Goal: Navigation & Orientation: Find specific page/section

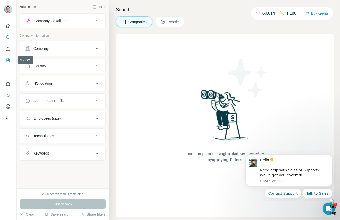
click at [7, 58] on icon "My lists" at bounding box center [8, 59] width 5 height 5
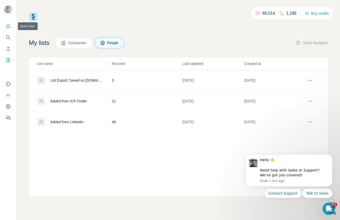
click at [9, 27] on icon "Quick start" at bounding box center [8, 26] width 5 height 5
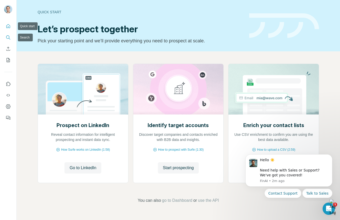
click at [11, 39] on button "Search" at bounding box center [8, 37] width 8 height 9
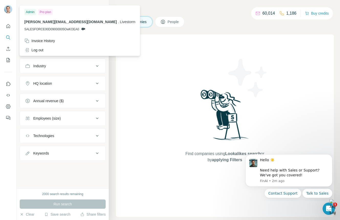
click at [6, 8] on img at bounding box center [8, 9] width 8 height 8
click at [9, 26] on icon "Quick start" at bounding box center [8, 26] width 5 height 5
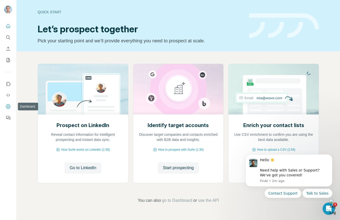
click at [9, 105] on icon "Dashboard" at bounding box center [8, 106] width 5 height 5
